Goal: Task Accomplishment & Management: Use online tool/utility

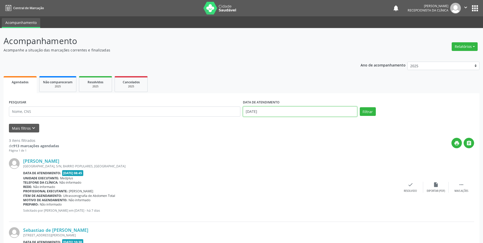
click at [285, 111] on input "[DATE]" at bounding box center [300, 111] width 114 height 10
click at [293, 161] on span "14" at bounding box center [293, 158] width 10 height 10
type input "[DATE]"
click at [293, 161] on span "14" at bounding box center [293, 158] width 10 height 10
click at [370, 110] on button "Filtrar" at bounding box center [367, 111] width 16 height 9
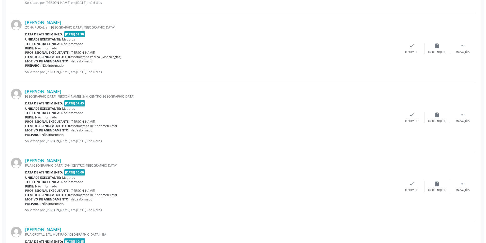
scroll to position [585, 0]
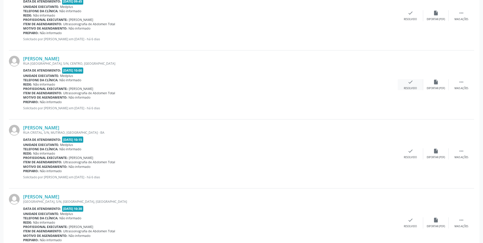
click at [405, 87] on div "Resolvido" at bounding box center [409, 88] width 13 height 4
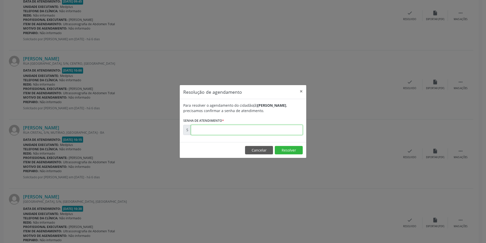
click at [250, 131] on input "text" at bounding box center [247, 130] width 112 height 10
type input "00170882"
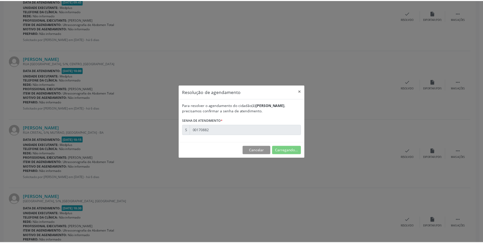
scroll to position [0, 0]
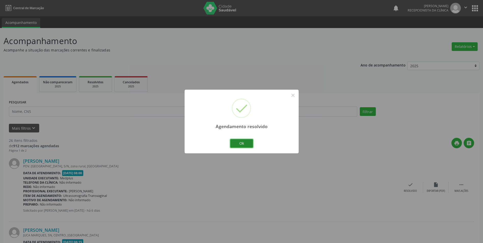
click at [244, 143] on button "Ok" at bounding box center [241, 143] width 23 height 9
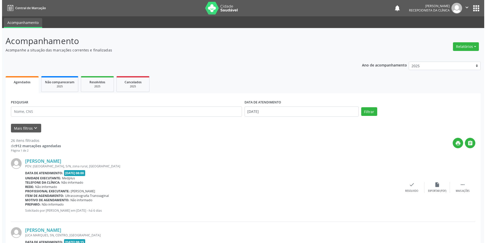
scroll to position [76, 0]
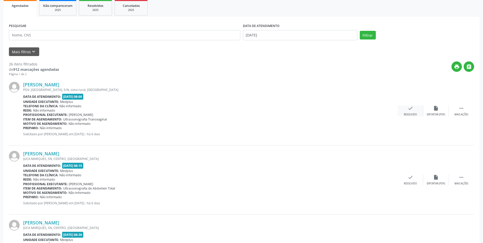
click at [413, 113] on div "Resolvido" at bounding box center [409, 115] width 13 height 4
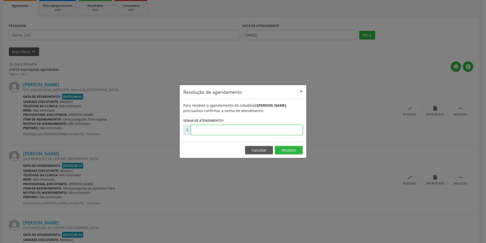
click at [199, 125] on input "text" at bounding box center [247, 130] width 112 height 10
type input "00170699"
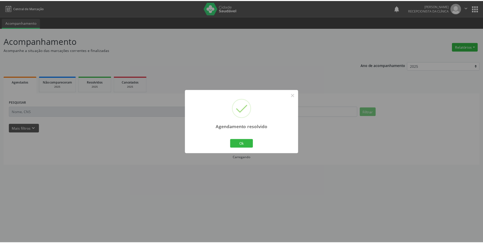
scroll to position [0, 0]
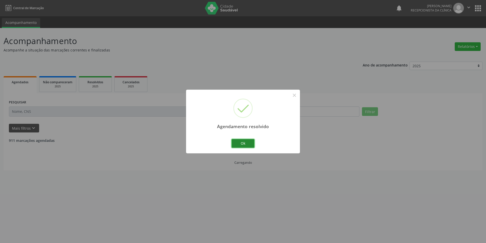
click at [244, 146] on button "Ok" at bounding box center [243, 143] width 23 height 9
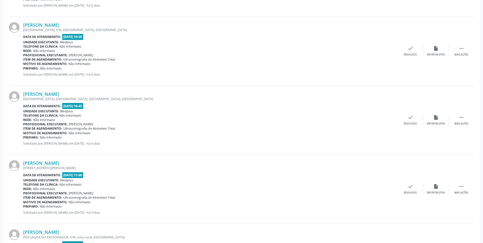
scroll to position [687, 0]
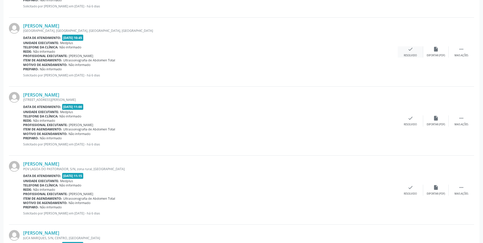
click at [412, 51] on icon "check" at bounding box center [410, 49] width 6 height 6
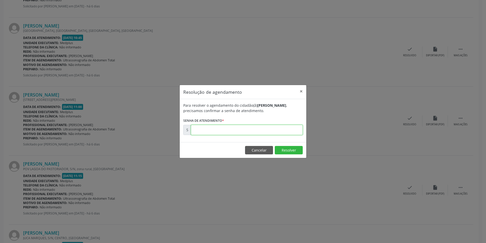
click at [237, 129] on input "text" at bounding box center [247, 130] width 112 height 10
type input "00170885"
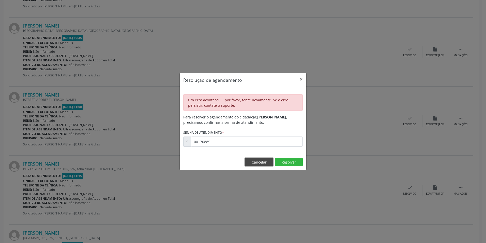
click at [253, 163] on button "Cancelar" at bounding box center [259, 161] width 28 height 9
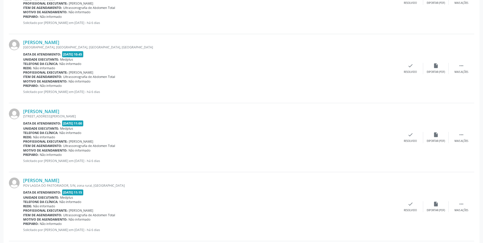
scroll to position [661, 0]
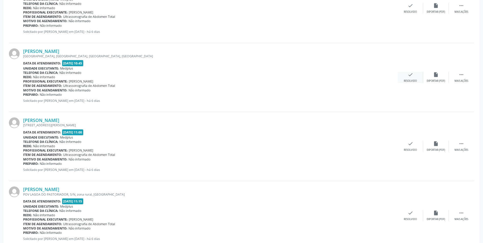
click at [407, 79] on div "check Resolvido" at bounding box center [409, 77] width 25 height 11
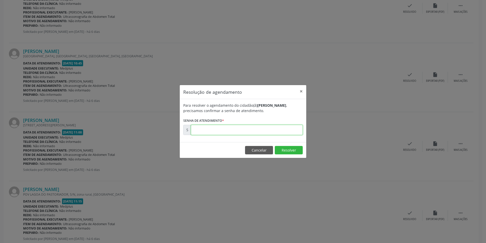
click at [219, 130] on input "text" at bounding box center [247, 130] width 112 height 10
type input "00170885"
click at [286, 151] on button "Resolver" at bounding box center [289, 150] width 28 height 9
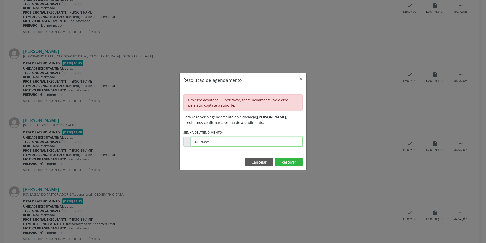
click at [231, 144] on input "00170885" at bounding box center [247, 141] width 112 height 10
click at [302, 78] on button "×" at bounding box center [301, 79] width 10 height 12
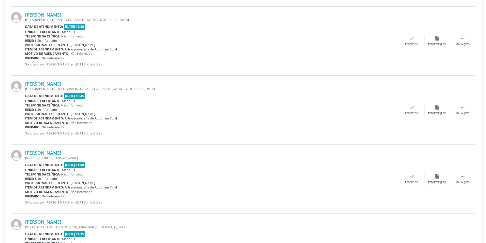
scroll to position [585, 0]
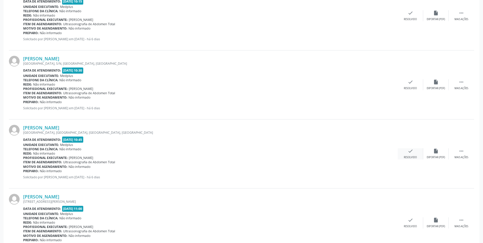
click at [408, 155] on div "check Resolvido" at bounding box center [409, 153] width 25 height 11
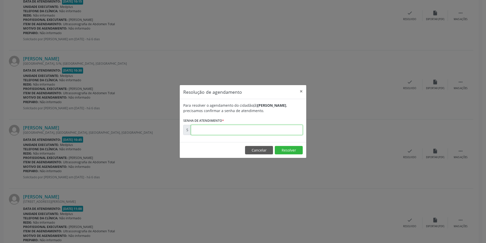
click at [241, 132] on input "text" at bounding box center [247, 130] width 112 height 10
type input "00170885"
click at [283, 149] on button "Resolver" at bounding box center [289, 150] width 28 height 9
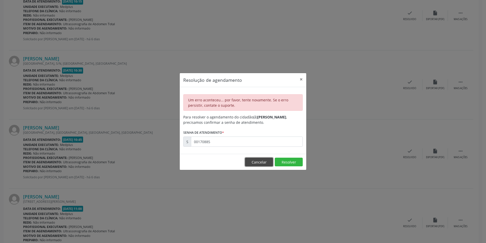
click at [264, 162] on button "Cancelar" at bounding box center [259, 161] width 28 height 9
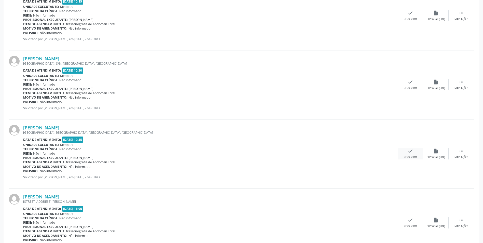
click at [412, 155] on div "check Resolvido" at bounding box center [409, 153] width 25 height 11
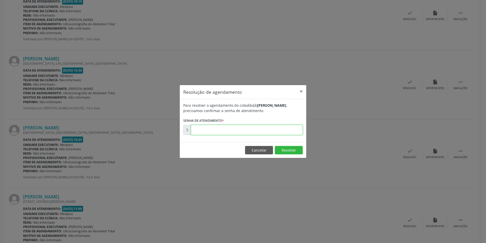
drag, startPoint x: 248, startPoint y: 125, endPoint x: 246, endPoint y: 127, distance: 2.6
click at [246, 127] on input "text" at bounding box center [247, 130] width 112 height 10
type input "00170885"
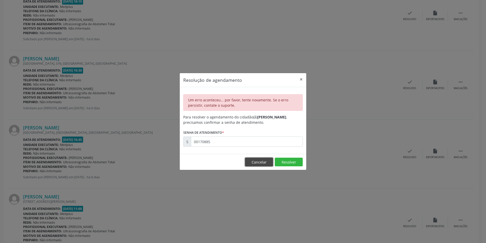
click at [266, 161] on button "Cancelar" at bounding box center [259, 161] width 28 height 9
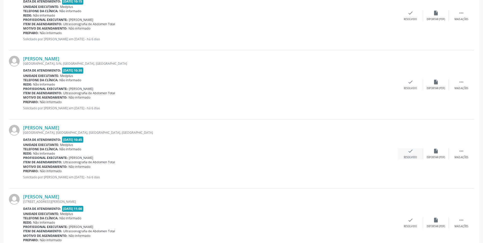
click at [411, 153] on icon "check" at bounding box center [410, 151] width 6 height 6
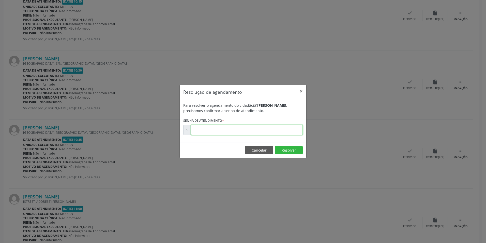
click at [200, 129] on input "text" at bounding box center [247, 130] width 112 height 10
type input "00170885"
click at [294, 151] on button "Resolver" at bounding box center [289, 150] width 28 height 9
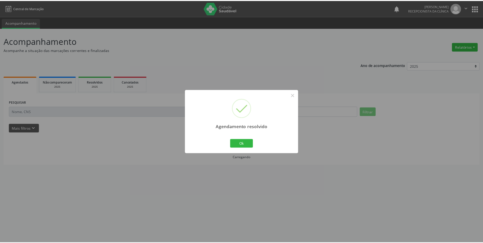
scroll to position [0, 0]
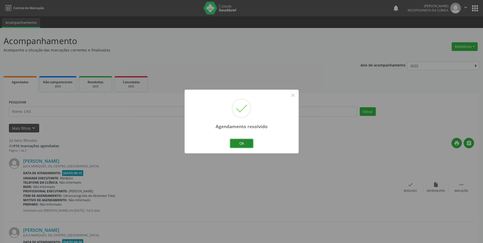
click at [246, 141] on button "Ok" at bounding box center [241, 143] width 23 height 9
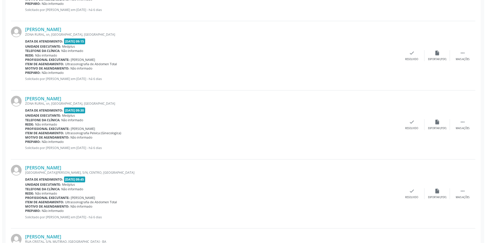
scroll to position [331, 0]
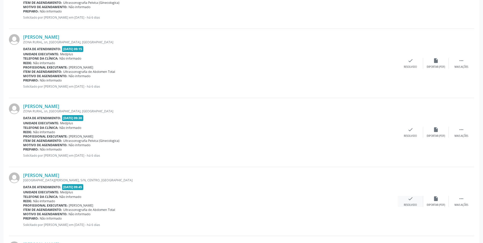
click at [415, 203] on div "check Resolvido" at bounding box center [409, 201] width 25 height 11
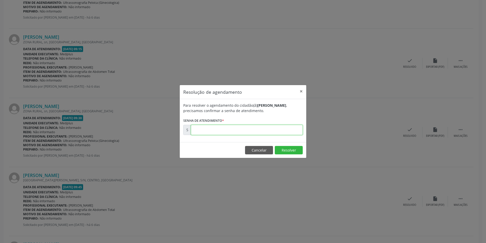
click at [233, 134] on input "text" at bounding box center [247, 130] width 112 height 10
type input "00170880"
click at [287, 143] on footer "Cancelar Resolver" at bounding box center [243, 150] width 127 height 16
click at [291, 150] on button "Resolver" at bounding box center [289, 150] width 28 height 9
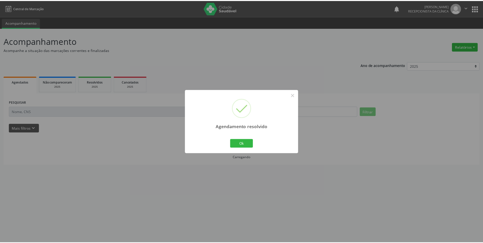
scroll to position [0, 0]
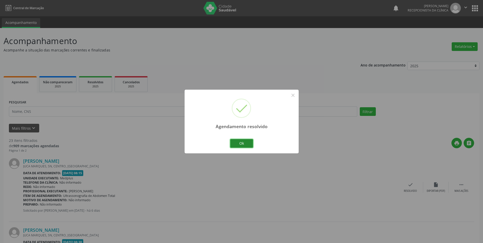
click at [237, 146] on button "Ok" at bounding box center [241, 143] width 23 height 9
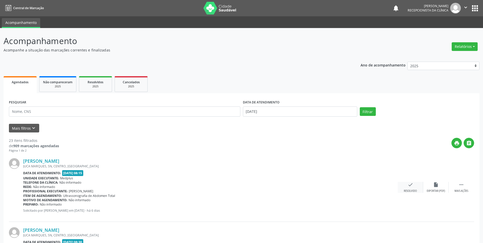
click at [409, 187] on icon "check" at bounding box center [410, 185] width 6 height 6
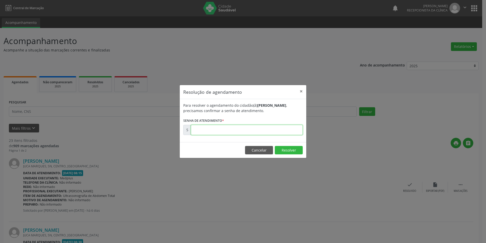
click at [225, 131] on input "text" at bounding box center [247, 130] width 112 height 10
type input "00170870"
click at [284, 149] on button "Resolver" at bounding box center [289, 150] width 28 height 9
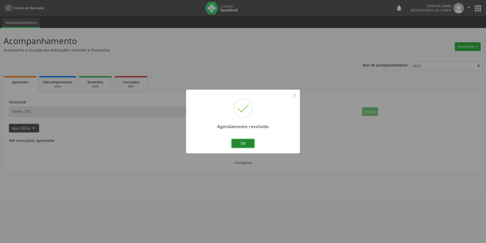
click at [243, 142] on button "Ok" at bounding box center [243, 143] width 23 height 9
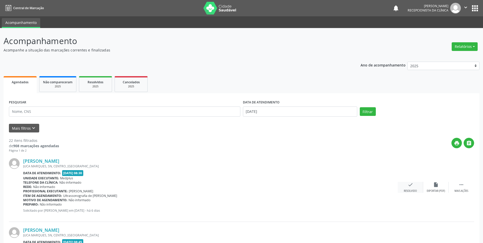
click at [404, 188] on div "check Resolvido" at bounding box center [409, 187] width 25 height 11
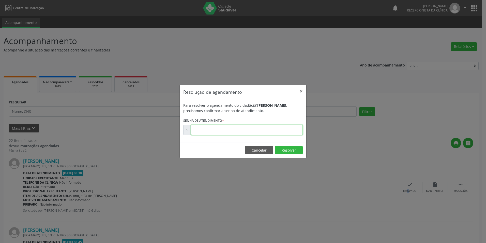
click at [211, 131] on input "text" at bounding box center [247, 130] width 112 height 10
type input "00170871"
click at [293, 151] on button "Resolver" at bounding box center [289, 150] width 28 height 9
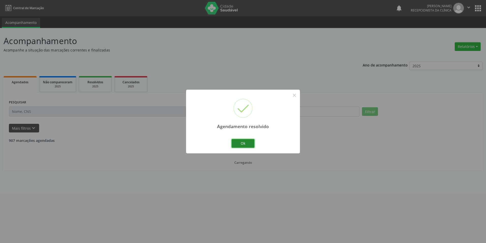
click at [241, 144] on button "Ok" at bounding box center [243, 143] width 23 height 9
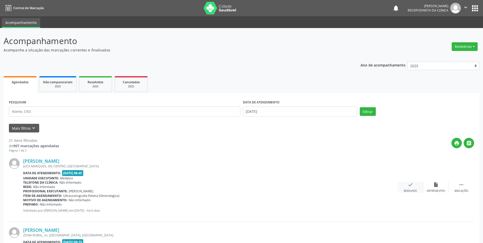
click at [410, 189] on div "Resolvido" at bounding box center [409, 191] width 13 height 4
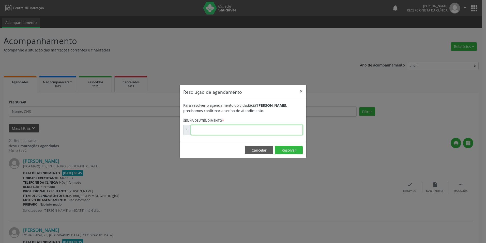
click at [210, 133] on input "text" at bounding box center [247, 130] width 112 height 10
type input "00170872"
click at [289, 148] on button "Resolver" at bounding box center [289, 150] width 28 height 9
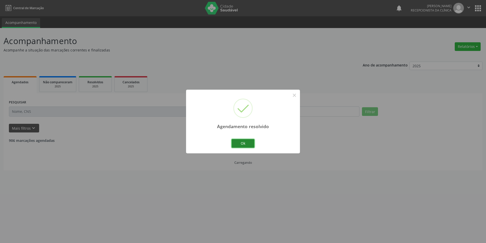
click at [246, 143] on button "Ok" at bounding box center [243, 143] width 23 height 9
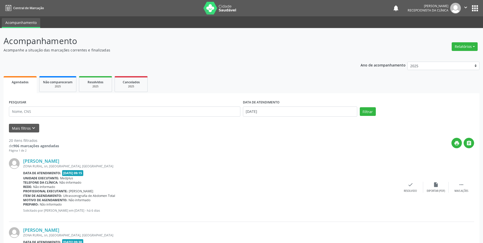
drag, startPoint x: 375, startPoint y: 154, endPoint x: 180, endPoint y: 79, distance: 209.2
click at [180, 79] on ul "Agendados Não compareceram 2025 Resolvidos 2025 Cancelados 2025" at bounding box center [241, 84] width 475 height 18
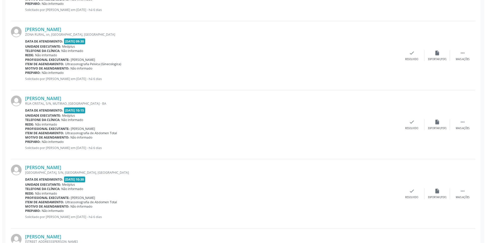
scroll to position [204, 0]
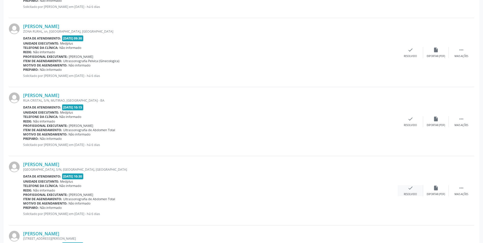
click at [410, 191] on div "check Resolvido" at bounding box center [409, 190] width 25 height 11
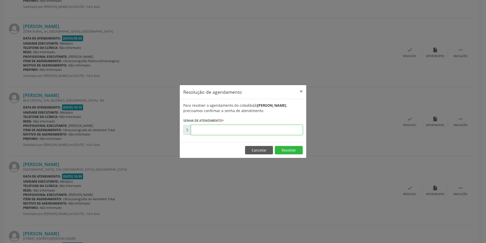
click at [202, 130] on input "text" at bounding box center [247, 130] width 112 height 10
type input "00170884"
click at [289, 151] on button "Resolver" at bounding box center [289, 150] width 28 height 9
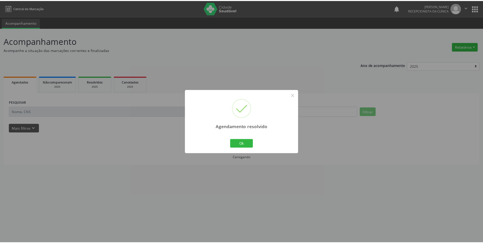
scroll to position [0, 0]
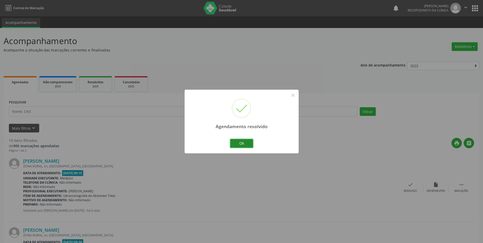
click at [246, 142] on button "Ok" at bounding box center [241, 143] width 23 height 9
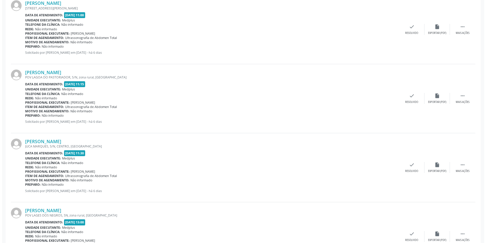
scroll to position [382, 0]
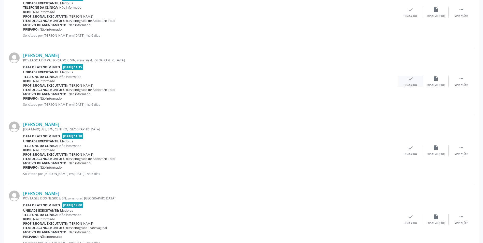
click at [407, 81] on icon "check" at bounding box center [410, 79] width 6 height 6
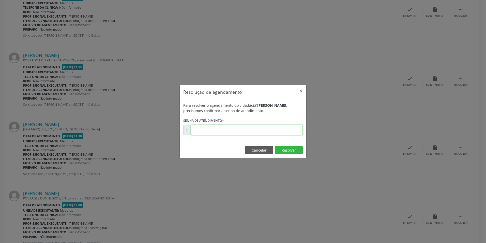
click at [227, 132] on input "text" at bounding box center [247, 130] width 112 height 10
type input "00170887"
drag, startPoint x: 291, startPoint y: 148, endPoint x: 293, endPoint y: 149, distance: 2.6
click at [291, 148] on button "Resolver" at bounding box center [289, 150] width 28 height 9
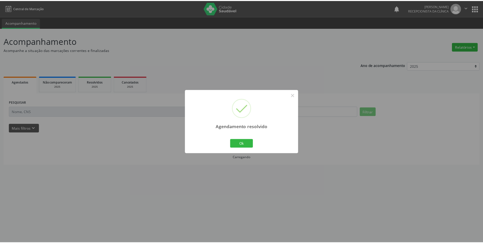
scroll to position [0, 0]
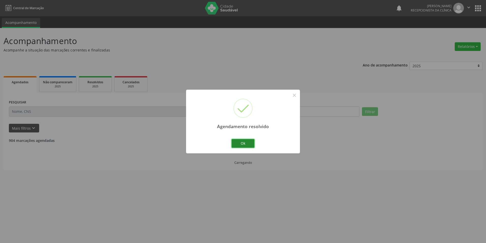
click at [245, 142] on button "Ok" at bounding box center [243, 143] width 23 height 9
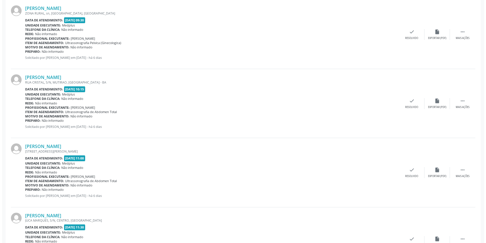
scroll to position [178, 0]
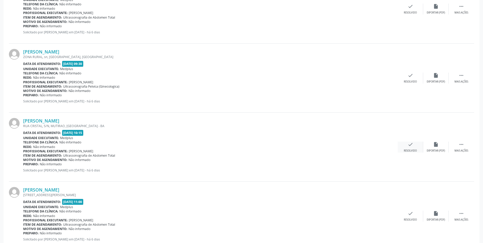
click at [414, 149] on div "Resolvido" at bounding box center [409, 151] width 13 height 4
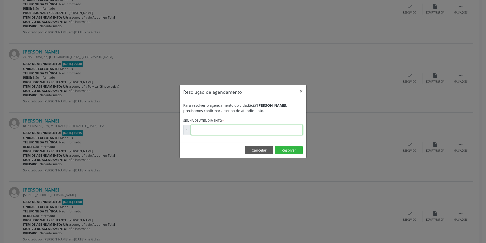
click at [211, 130] on input "text" at bounding box center [247, 130] width 112 height 10
type input "00170883"
click at [288, 150] on button "Resolver" at bounding box center [289, 150] width 28 height 9
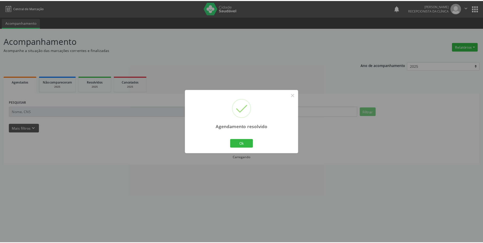
scroll to position [0, 0]
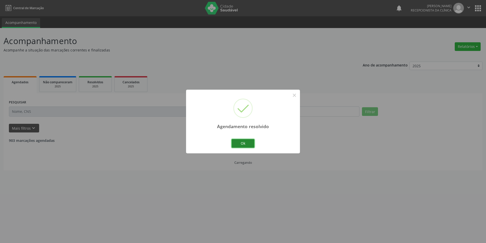
click at [247, 144] on button "Ok" at bounding box center [243, 143] width 23 height 9
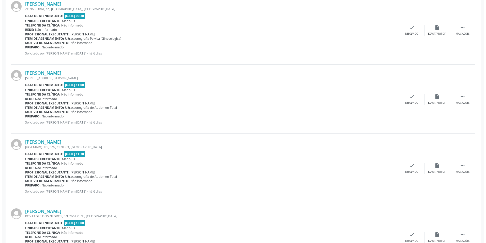
scroll to position [280, 0]
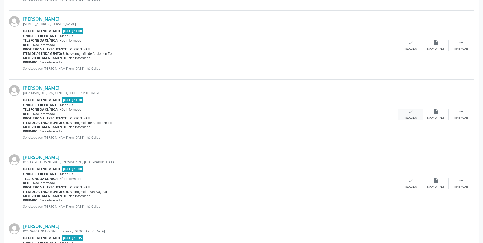
click at [407, 116] on div "Resolvido" at bounding box center [409, 118] width 13 height 4
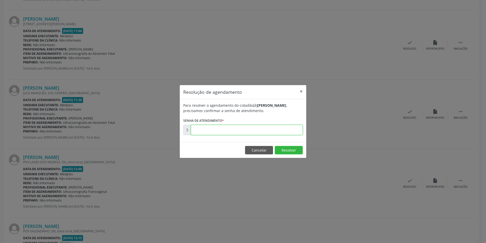
click at [220, 125] on input "text" at bounding box center [247, 130] width 112 height 10
type input "00170903"
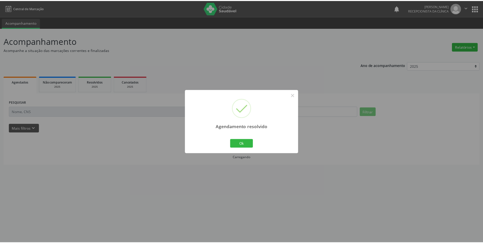
scroll to position [0, 0]
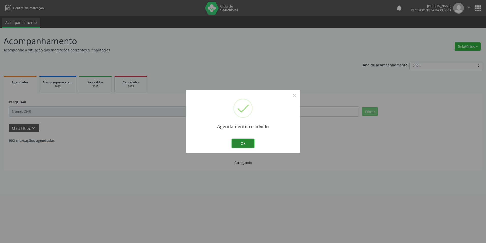
click at [241, 142] on button "Ok" at bounding box center [243, 143] width 23 height 9
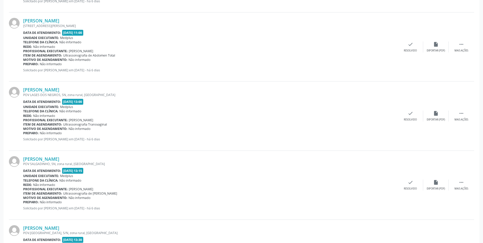
scroll to position [280, 0]
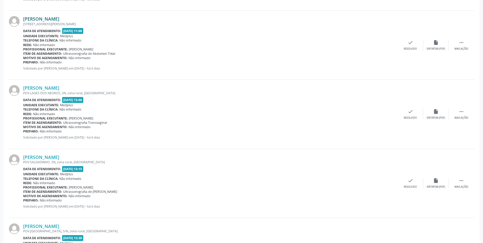
click at [38, 18] on link "[PERSON_NAME]" at bounding box center [41, 19] width 36 height 6
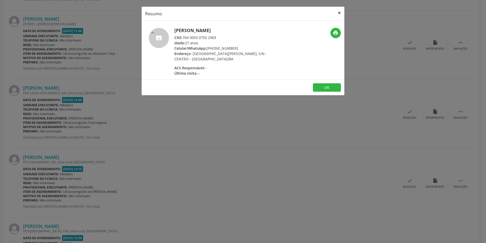
click at [340, 14] on button "×" at bounding box center [340, 13] width 10 height 12
